Goal: Task Accomplishment & Management: Use online tool/utility

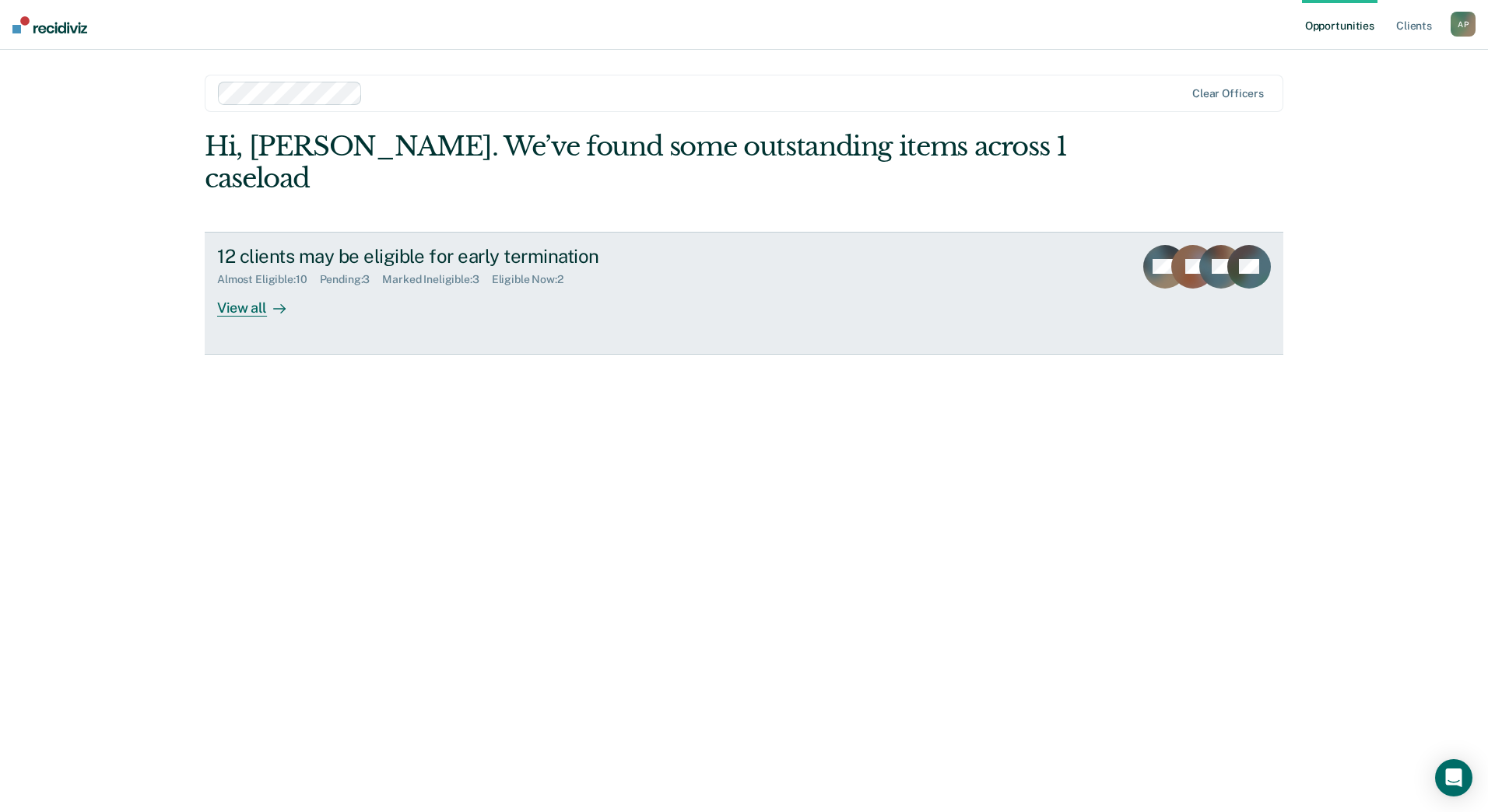
click at [251, 305] on div "View all" at bounding box center [260, 302] width 88 height 31
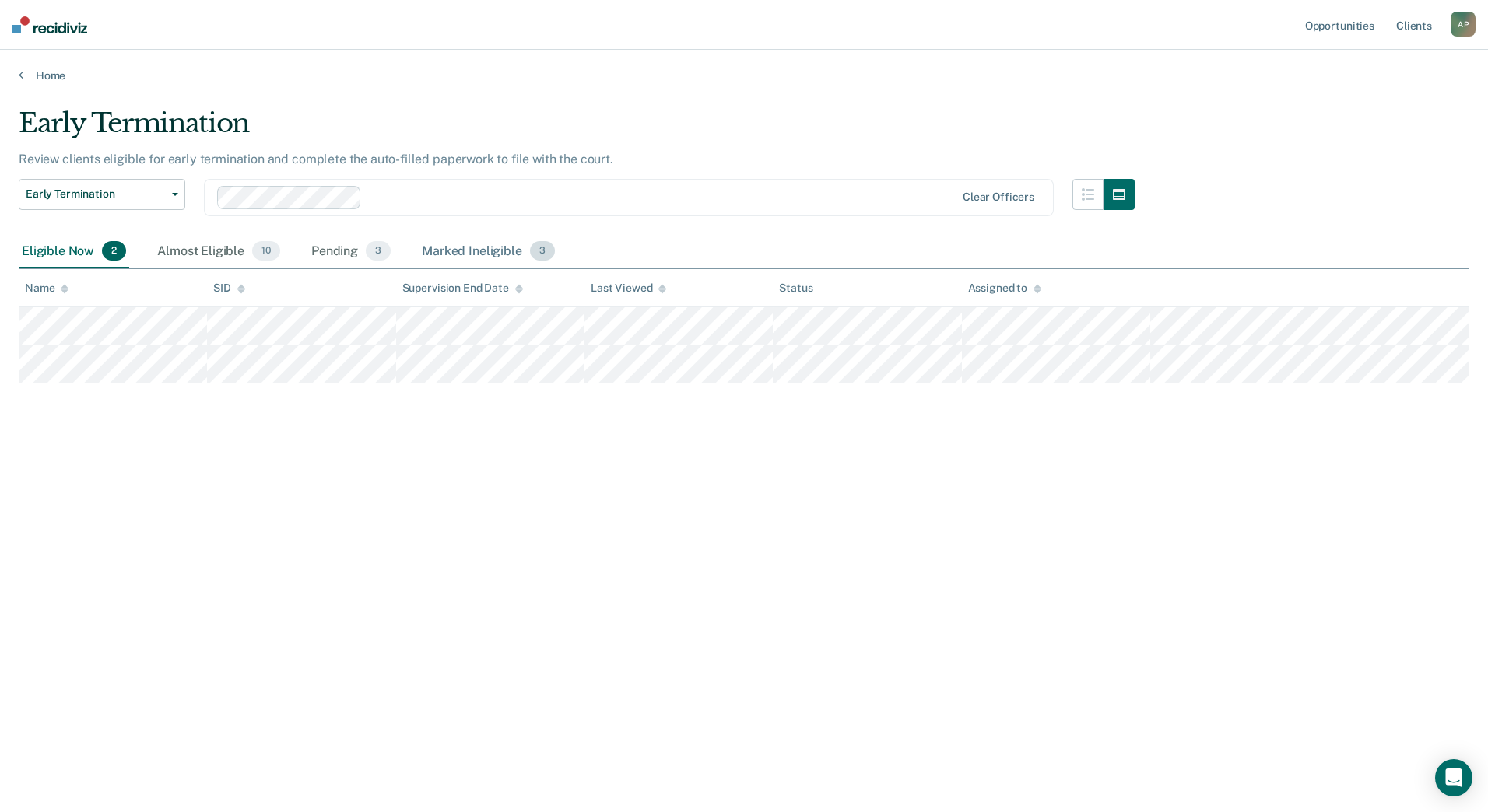
click at [478, 251] on div "Marked Ineligible 3" at bounding box center [489, 252] width 139 height 34
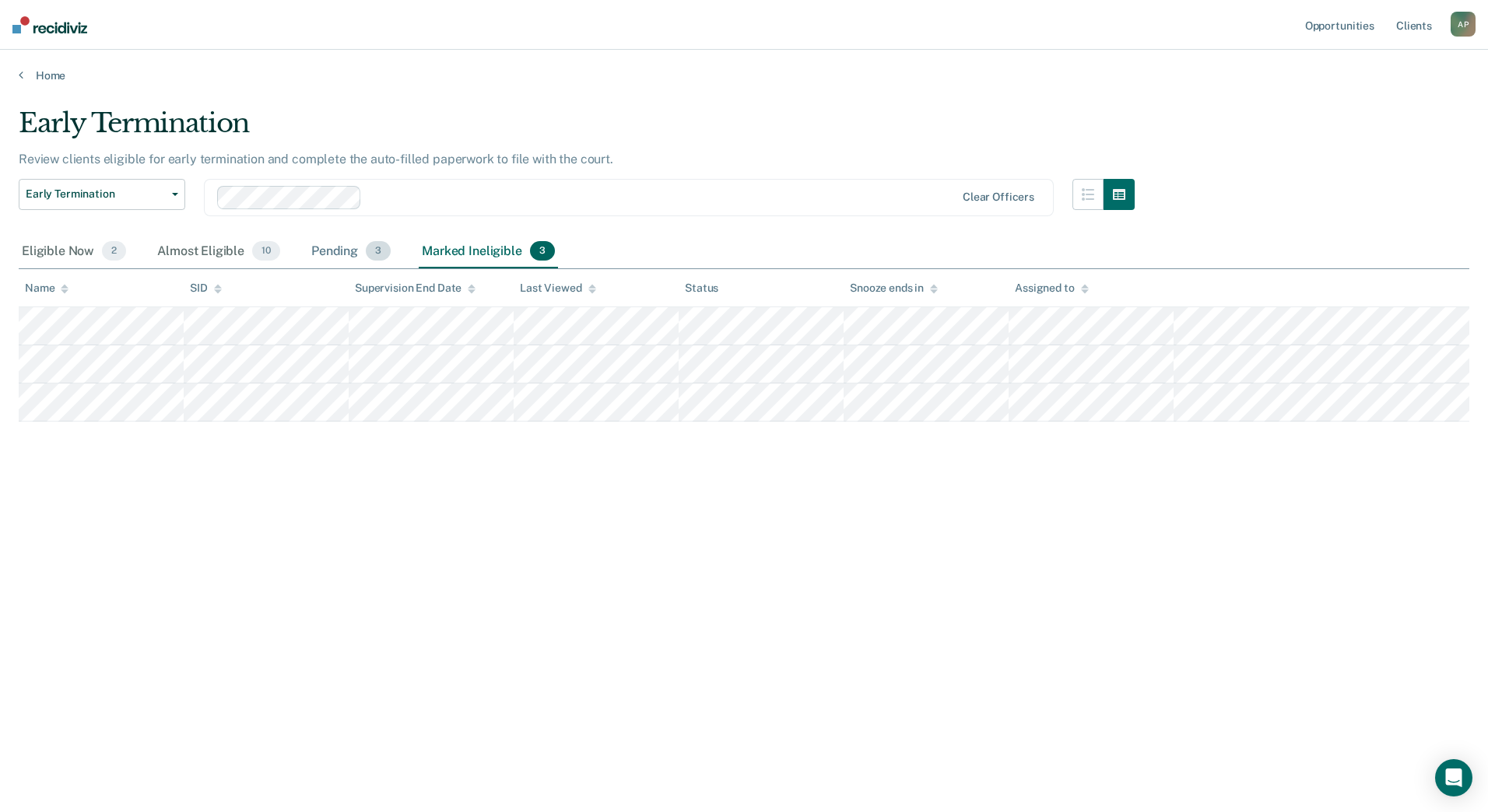
click at [325, 250] on div "Pending 3" at bounding box center [351, 252] width 86 height 34
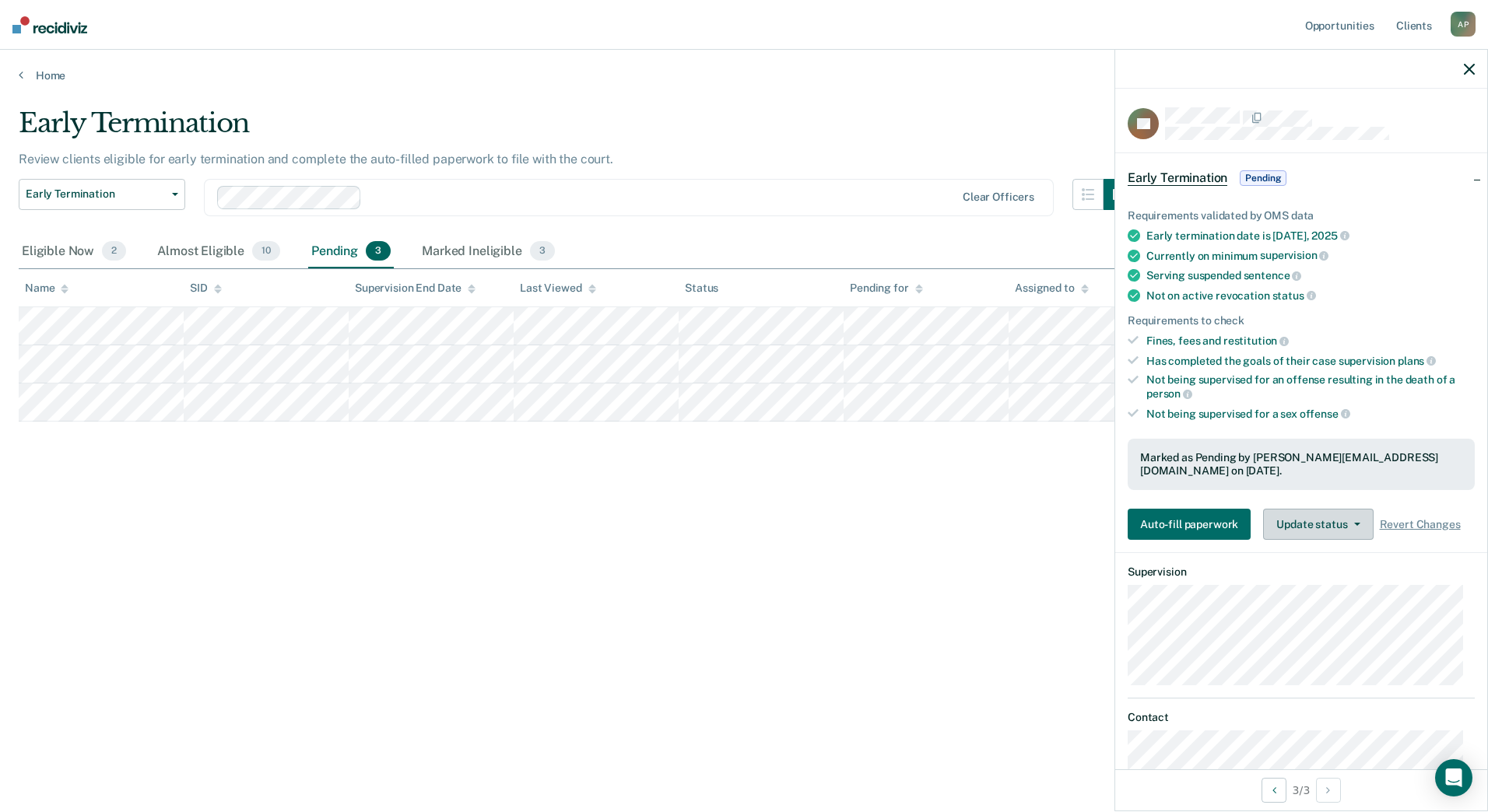
click at [1348, 522] on span "button" at bounding box center [1354, 524] width 13 height 3
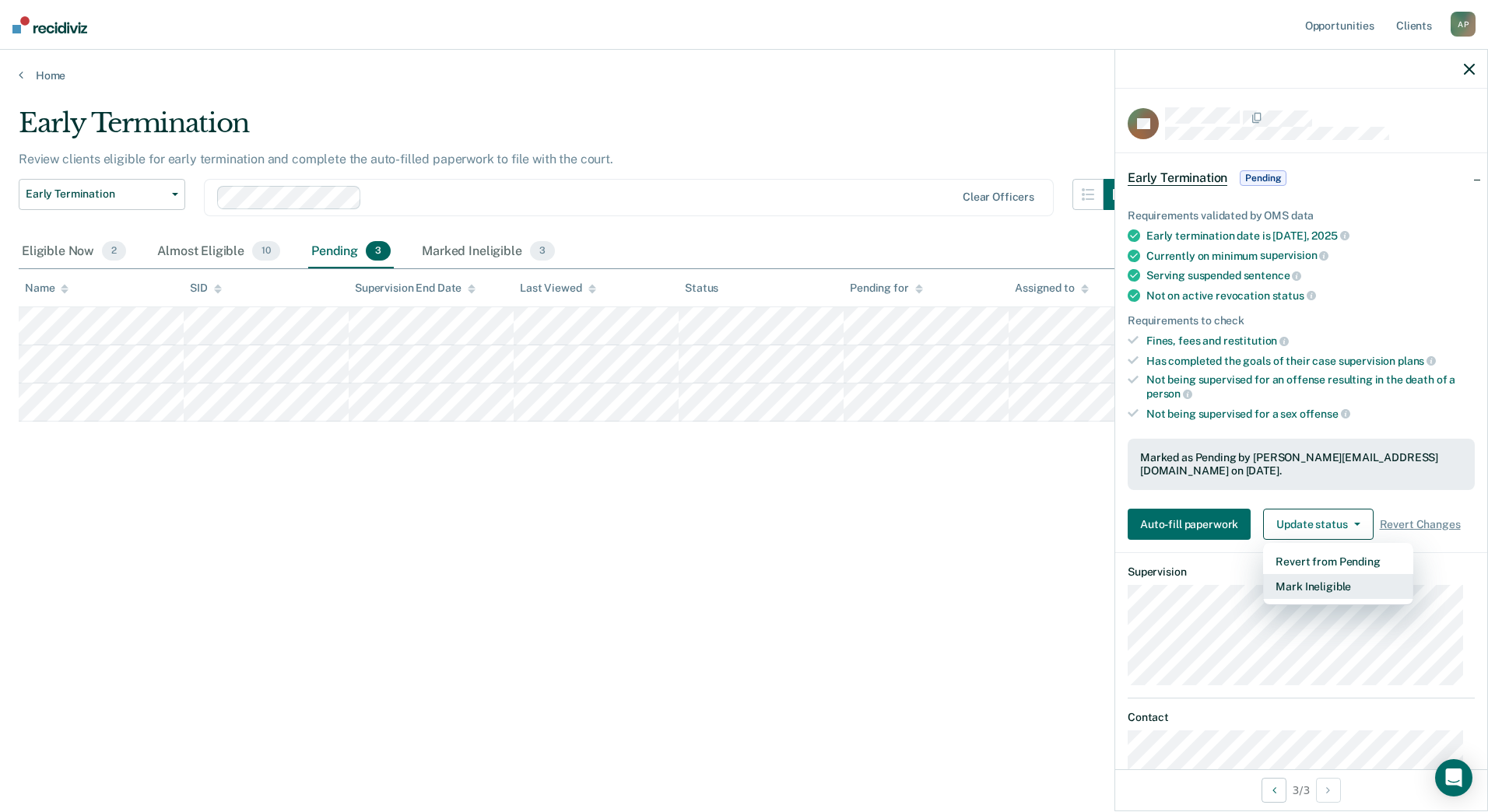
click at [1333, 574] on button "Mark Ineligible" at bounding box center [1338, 586] width 150 height 25
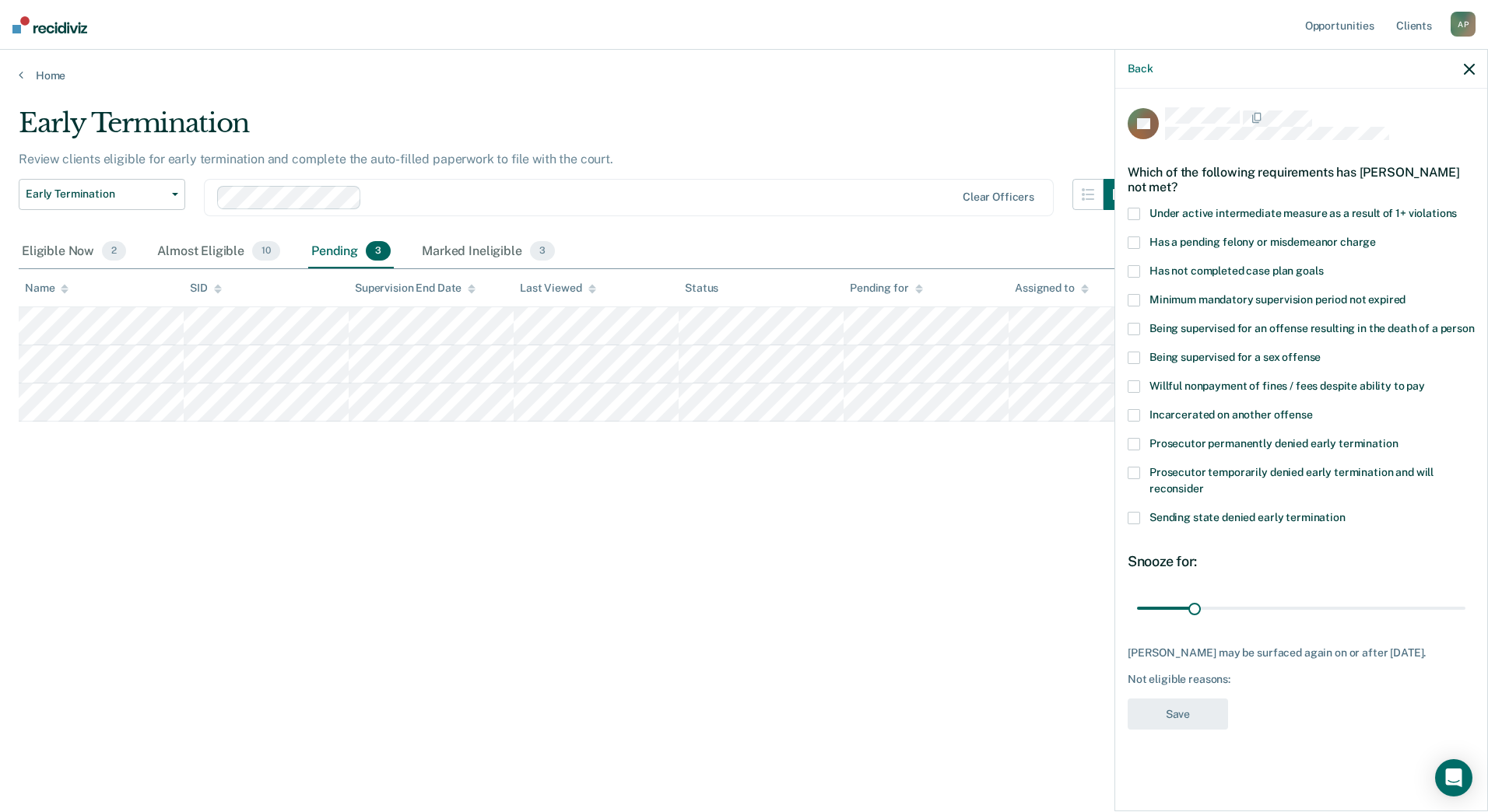
click at [1134, 210] on span at bounding box center [1134, 213] width 13 height 13
click at [1138, 267] on span at bounding box center [1134, 271] width 13 height 13
click at [1139, 212] on span at bounding box center [1134, 213] width 13 height 13
drag, startPoint x: 1195, startPoint y: 605, endPoint x: 1241, endPoint y: 604, distance: 46.0
type input "57"
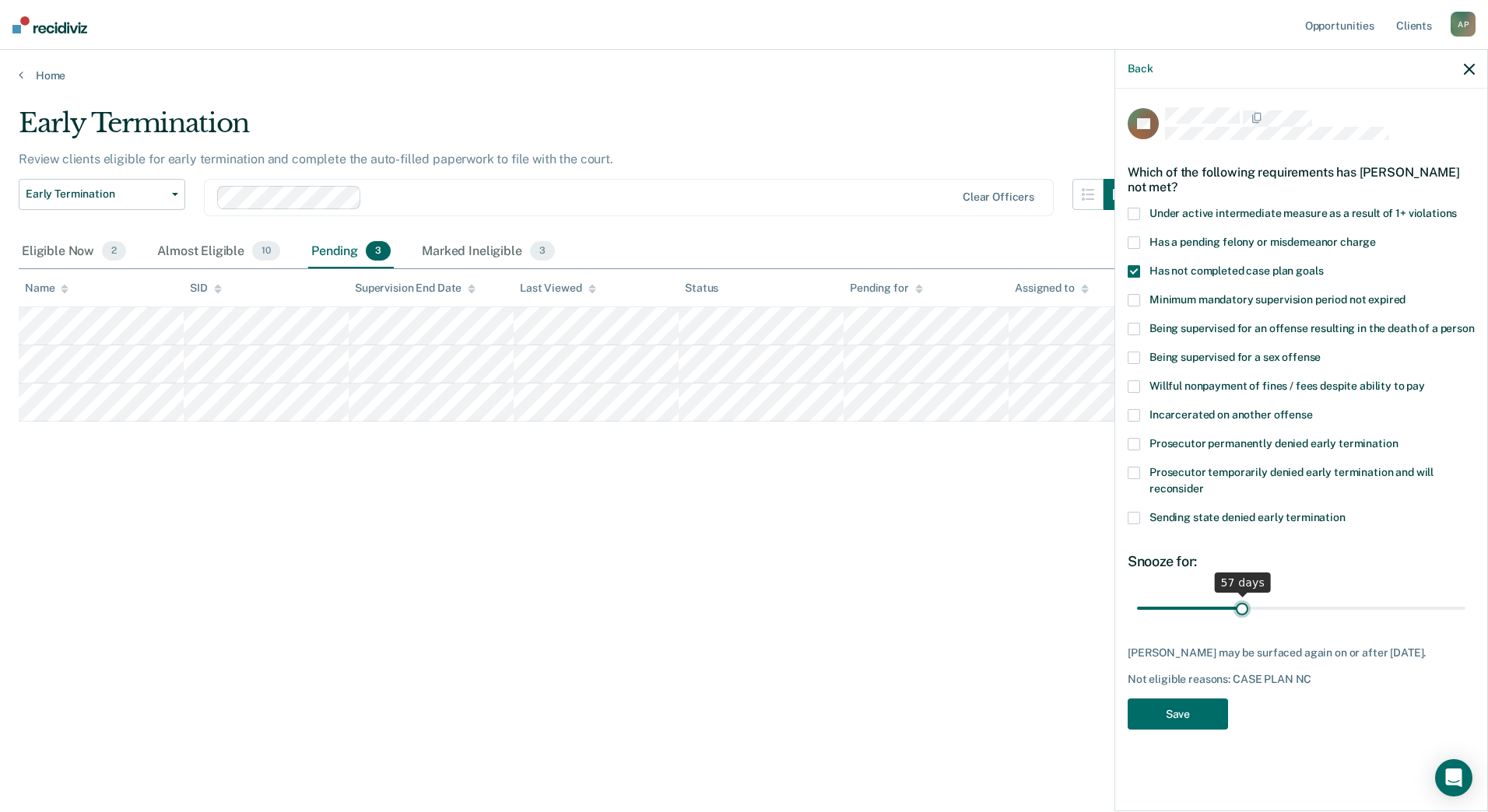
click at [1241, 604] on input "range" at bounding box center [1301, 608] width 328 height 27
click at [1186, 710] on button "Save" at bounding box center [1178, 714] width 100 height 32
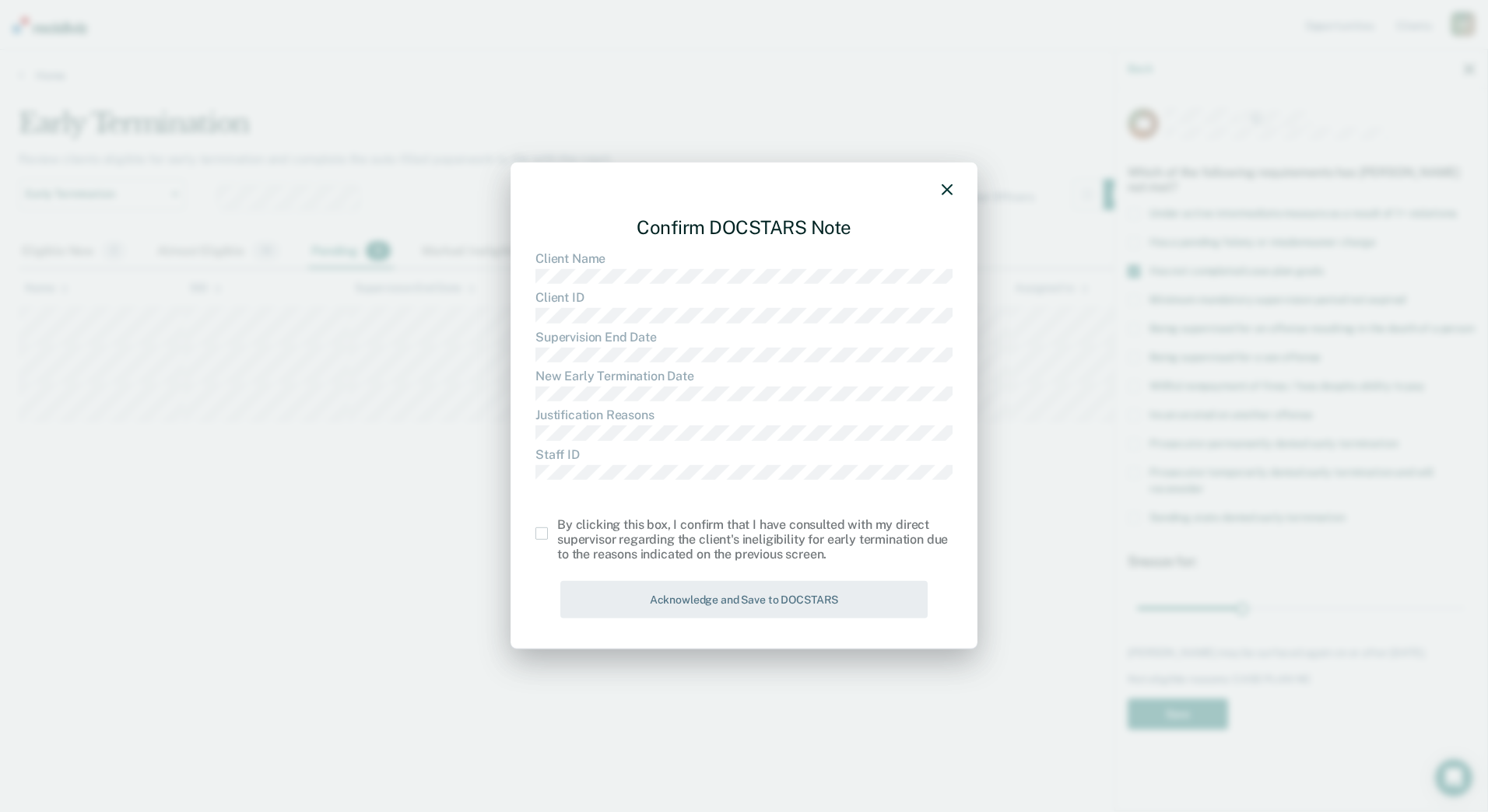
click at [541, 534] on span at bounding box center [541, 533] width 13 height 13
click at [557, 527] on input "checkbox" at bounding box center [557, 527] width 0 height 0
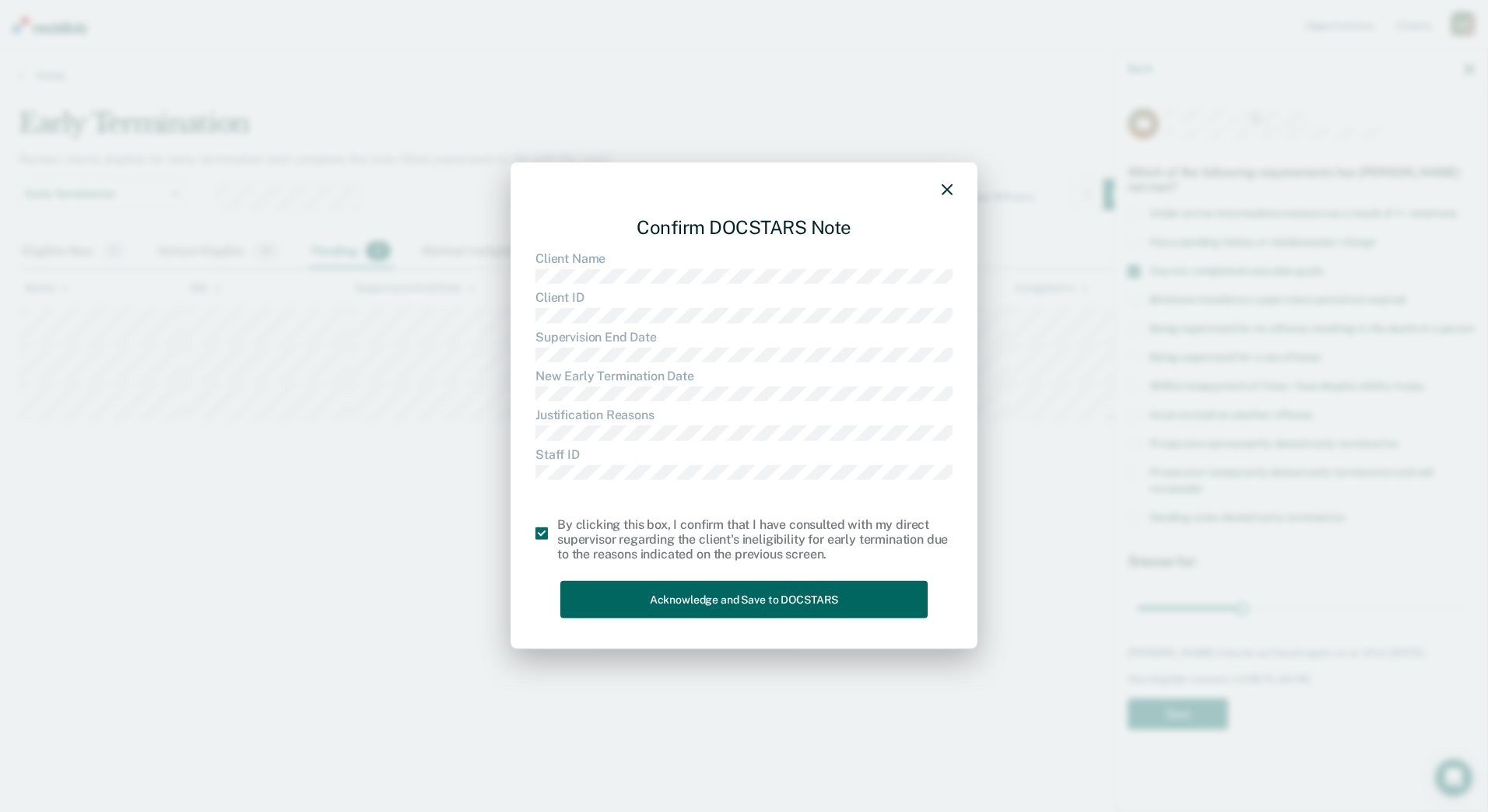
click at [791, 604] on button "Acknowledge and Save to DOCSTARS" at bounding box center [744, 599] width 367 height 38
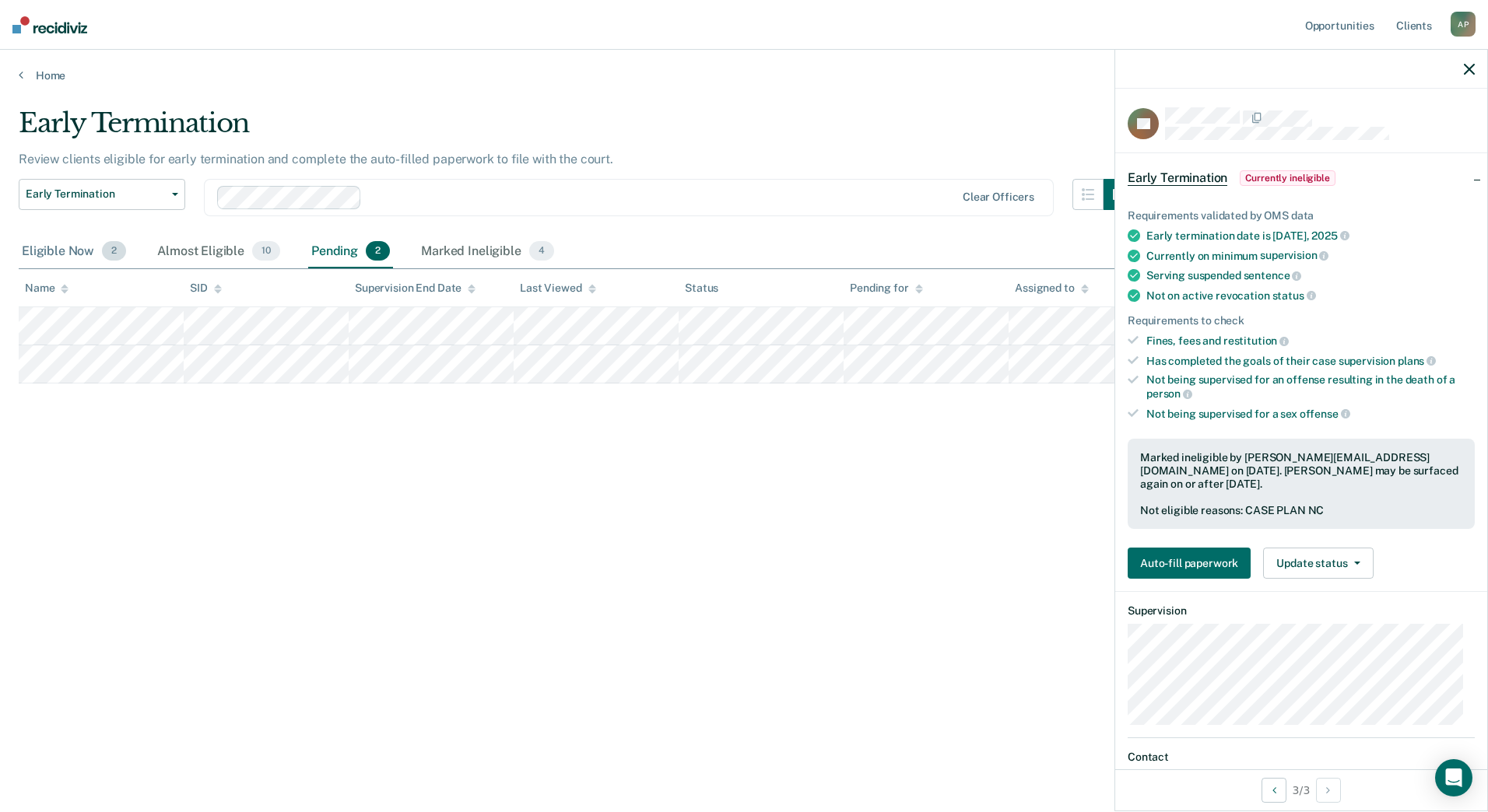
click at [64, 253] on div "Eligible Now 2" at bounding box center [74, 252] width 110 height 34
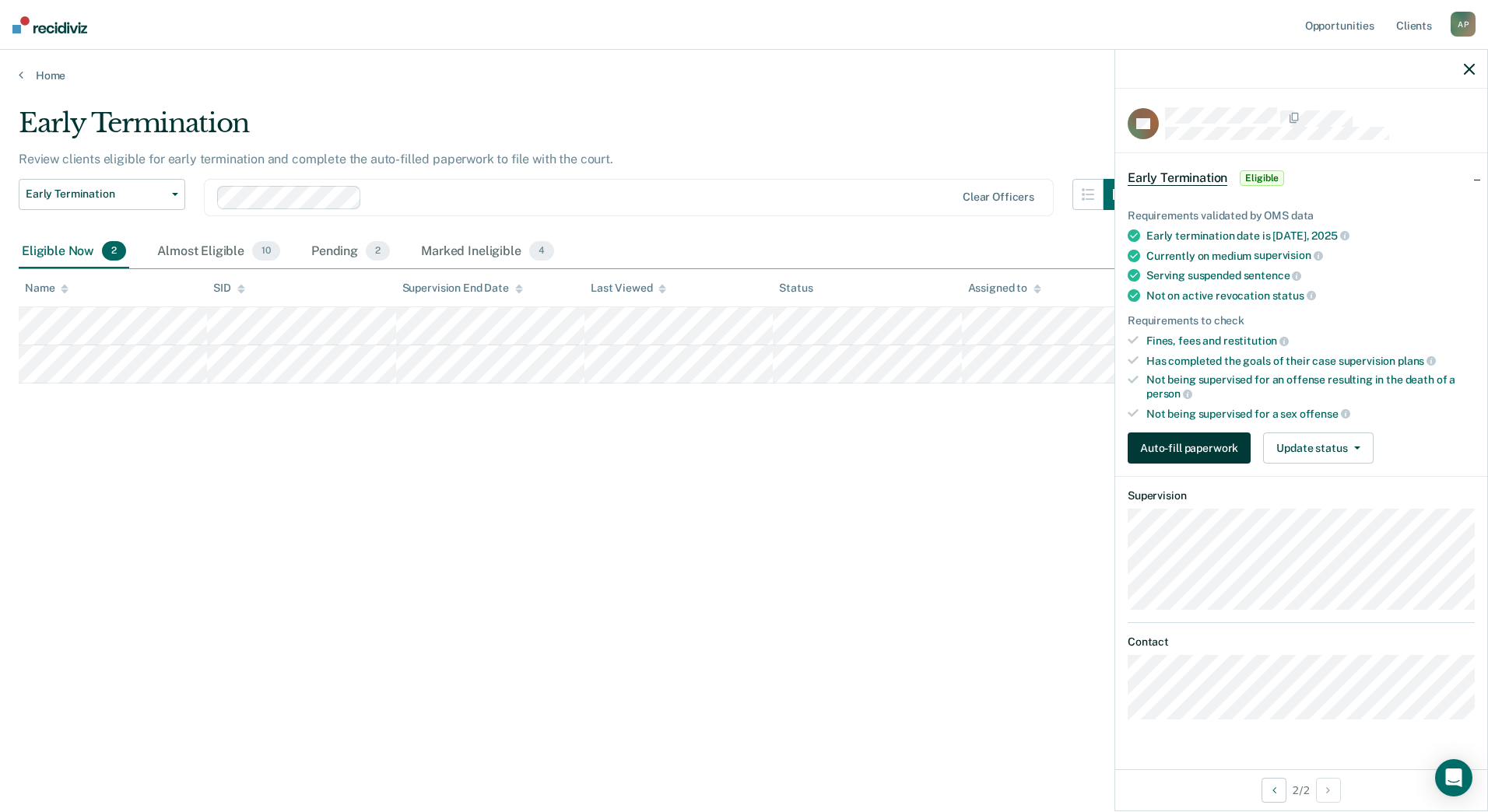
click at [1207, 449] on button "Auto-fill paperwork" at bounding box center [1189, 448] width 123 height 31
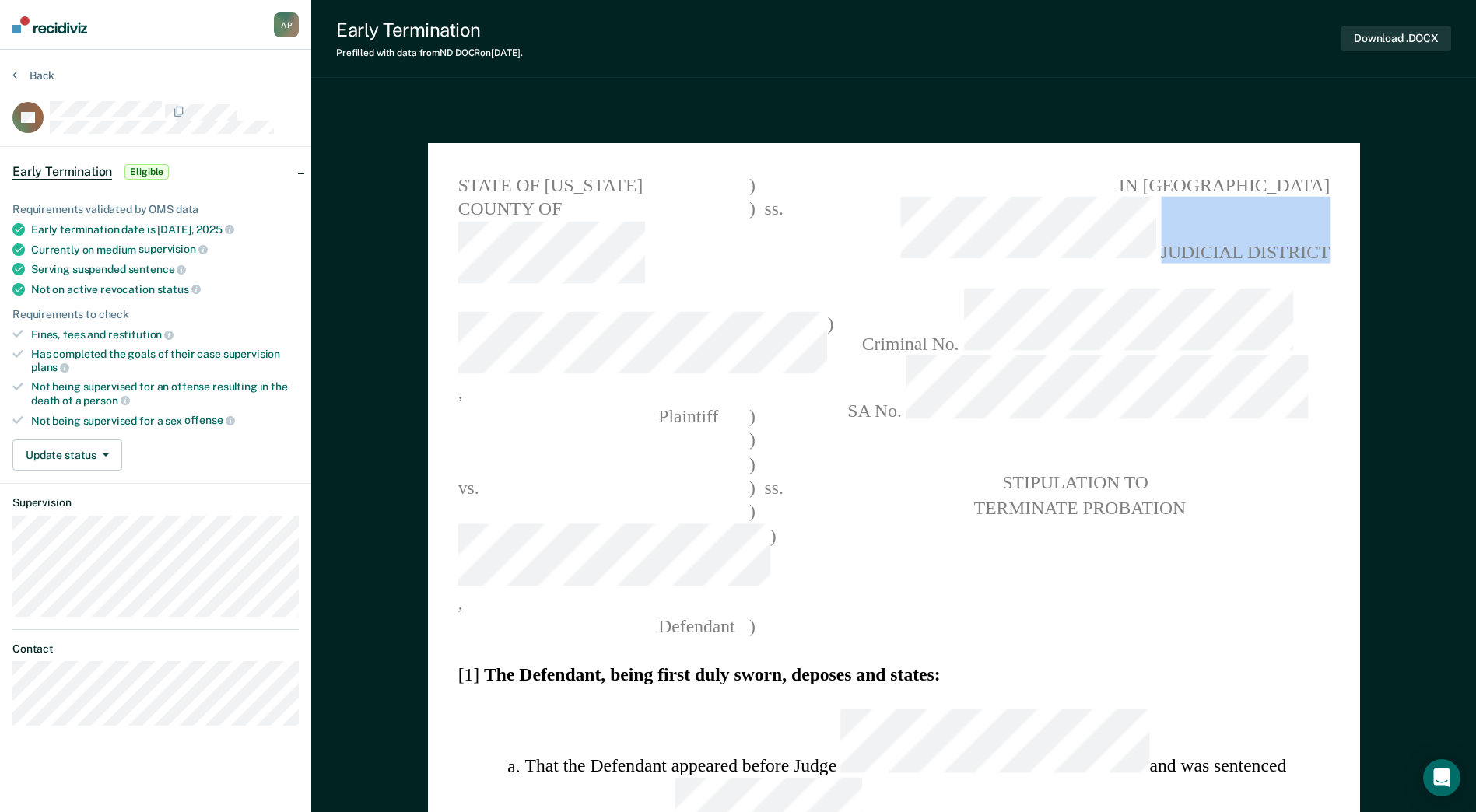
drag, startPoint x: 1158, startPoint y: 211, endPoint x: 1346, endPoint y: 215, distance: 188.0
copy span "JUDICIAL DISTRICT"
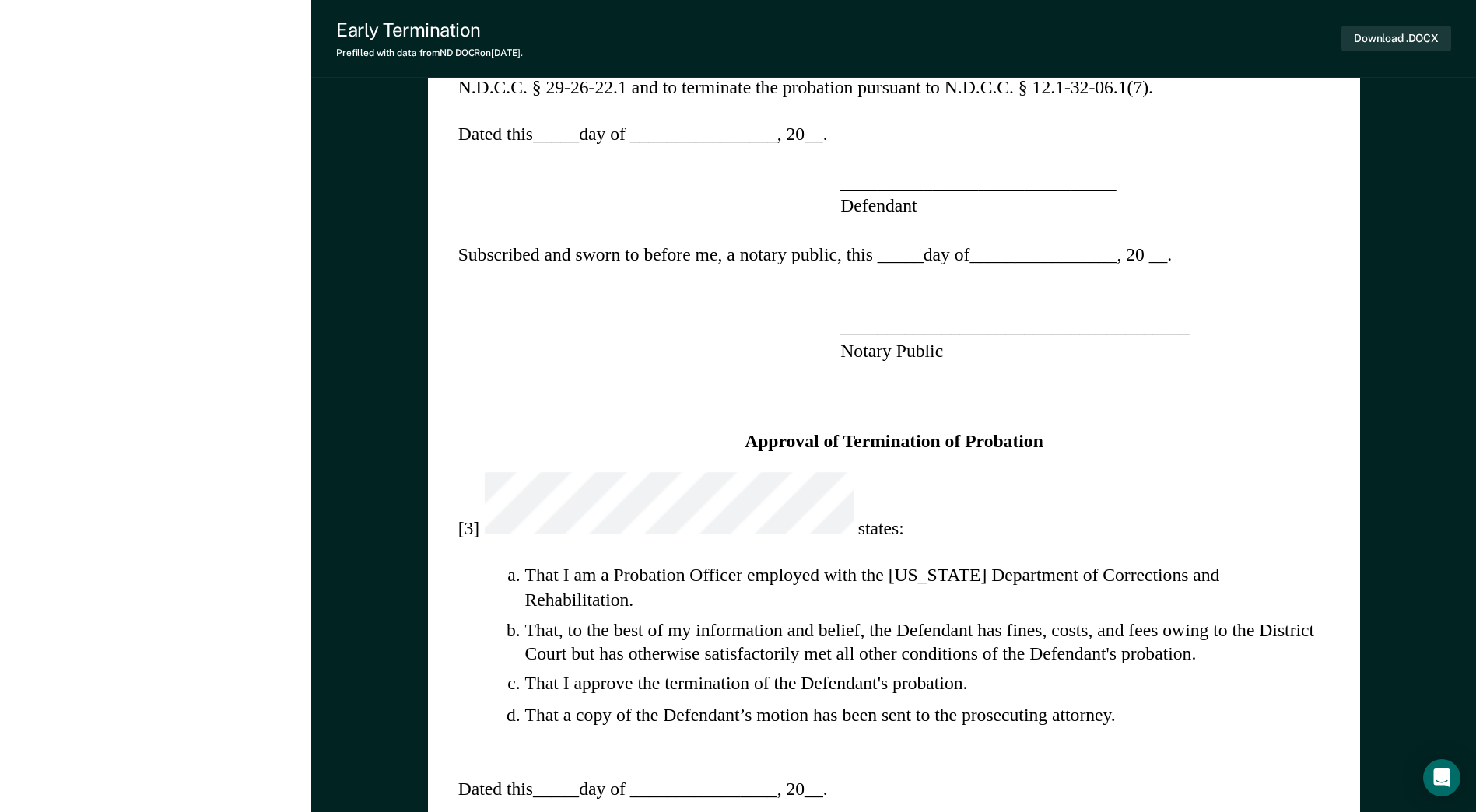
scroll to position [997, 0]
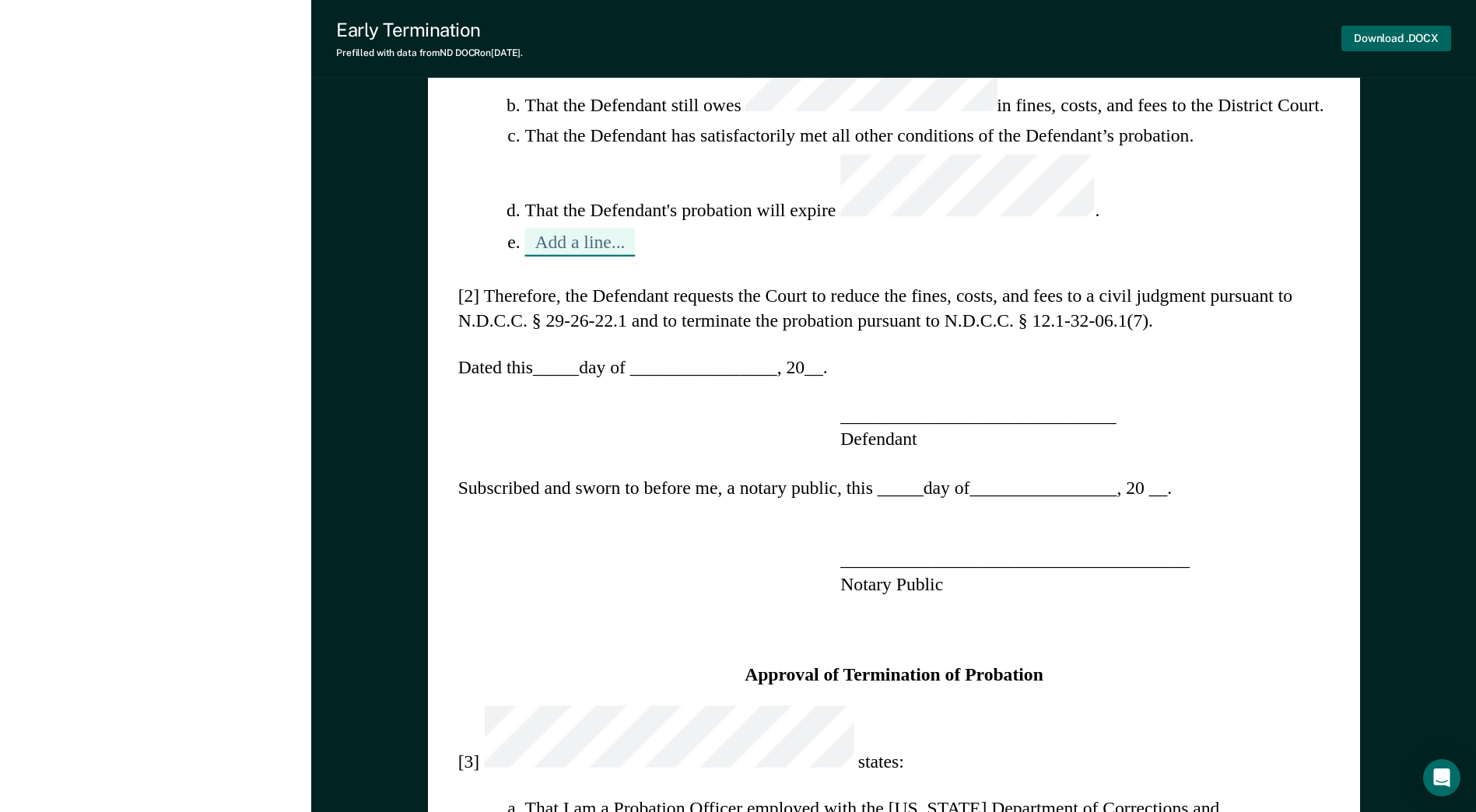
click at [1388, 36] on button "Download .DOCX" at bounding box center [1396, 38] width 110 height 25
type textarea "x"
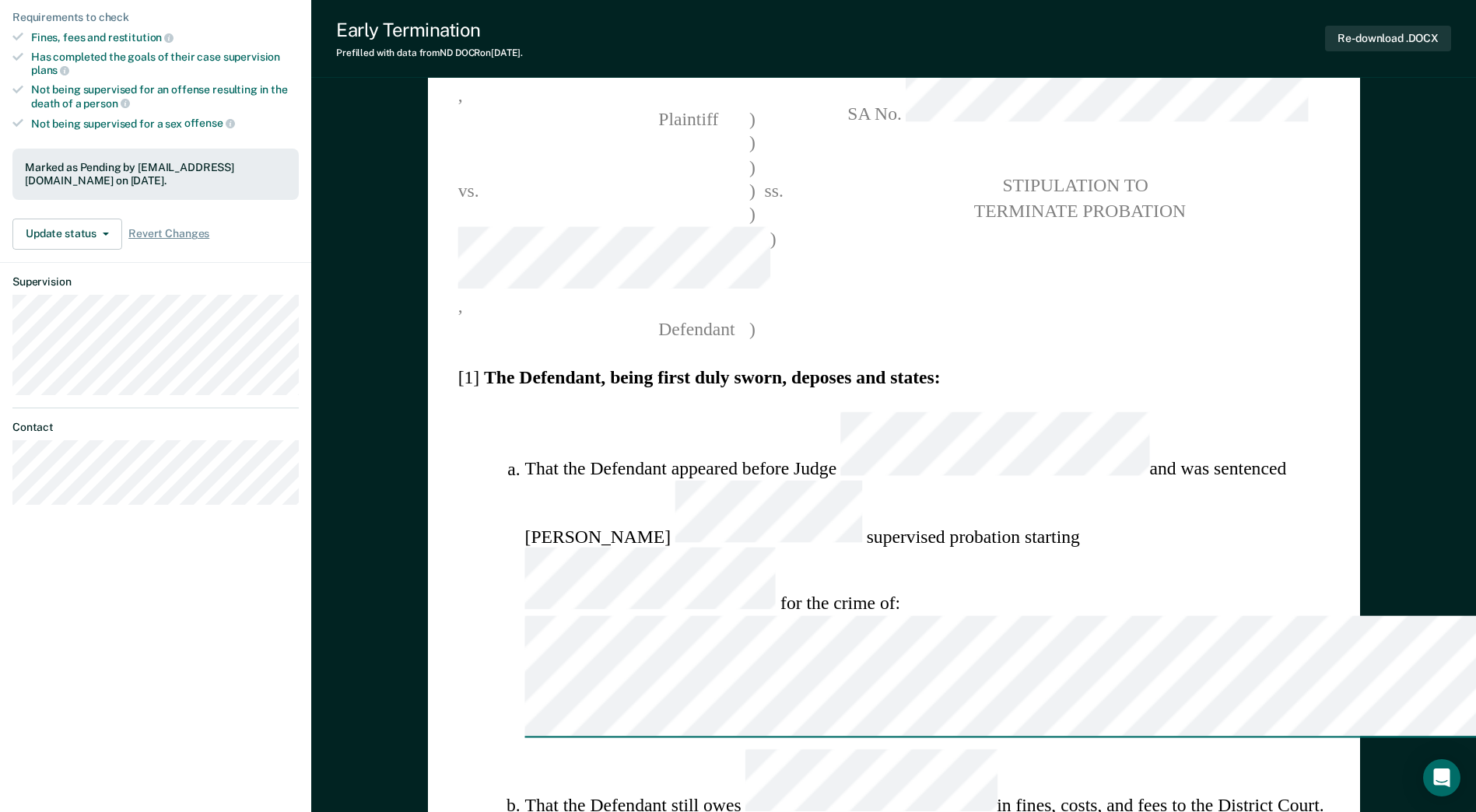
scroll to position [0, 0]
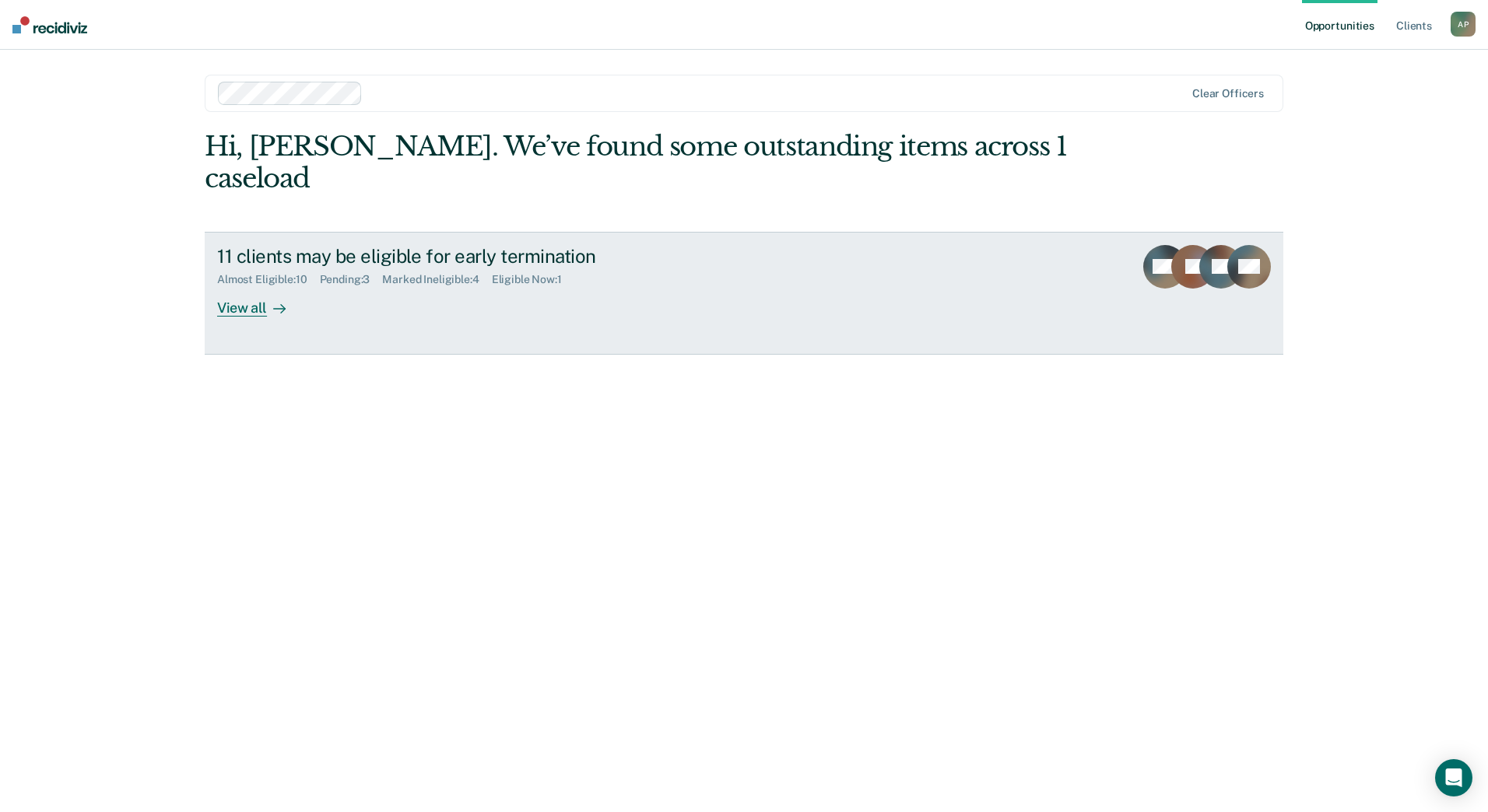
click at [236, 310] on div "View all" at bounding box center [260, 302] width 88 height 31
